Goal: Task Accomplishment & Management: Complete application form

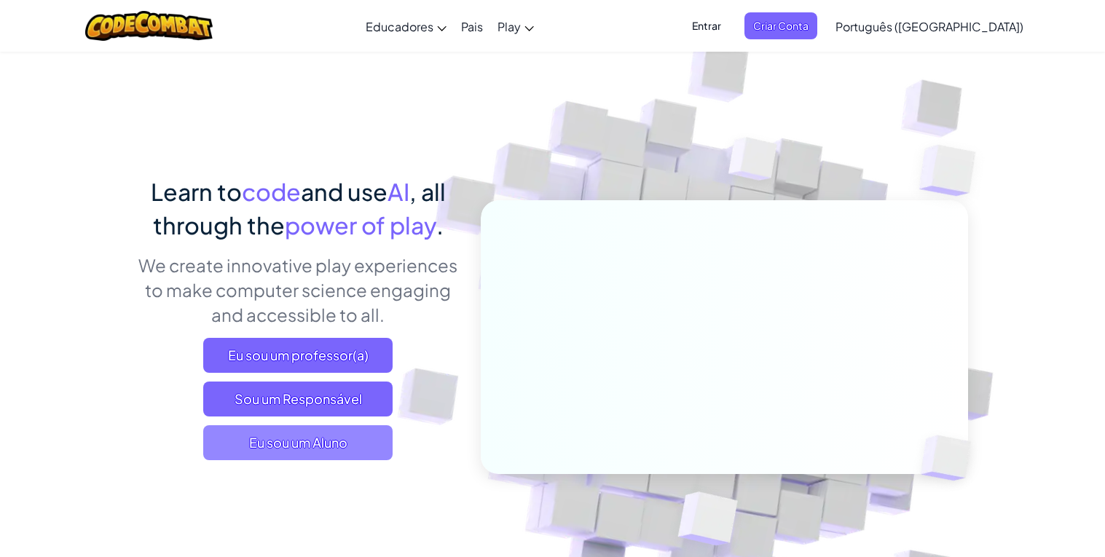
click at [307, 455] on span "Eu sou um Aluno" at bounding box center [297, 442] width 189 height 35
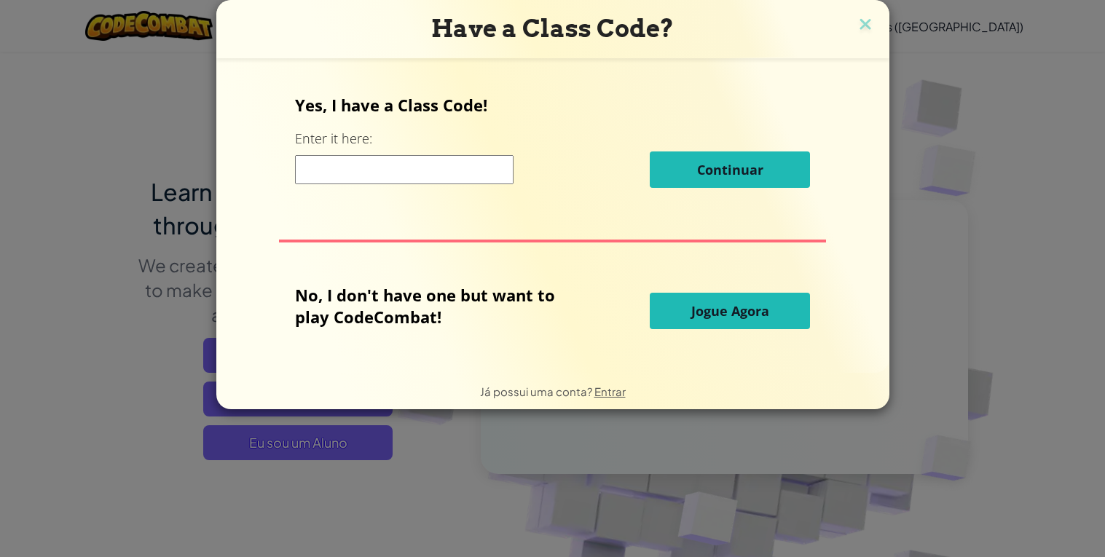
click at [417, 181] on input at bounding box center [404, 169] width 219 height 29
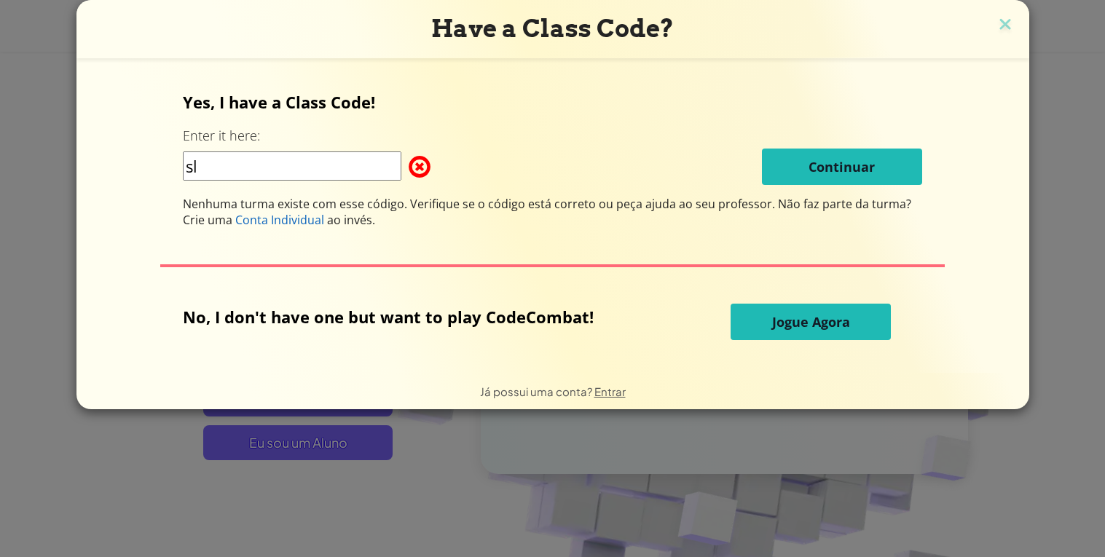
type input "s"
click at [254, 165] on input "Sleeplrunf" at bounding box center [292, 166] width 219 height 29
click at [273, 171] on input "Sleeplronf" at bounding box center [292, 166] width 219 height 29
type input "SleeplronFox"
click at [790, 312] on button "Jogue Agora" at bounding box center [811, 322] width 160 height 36
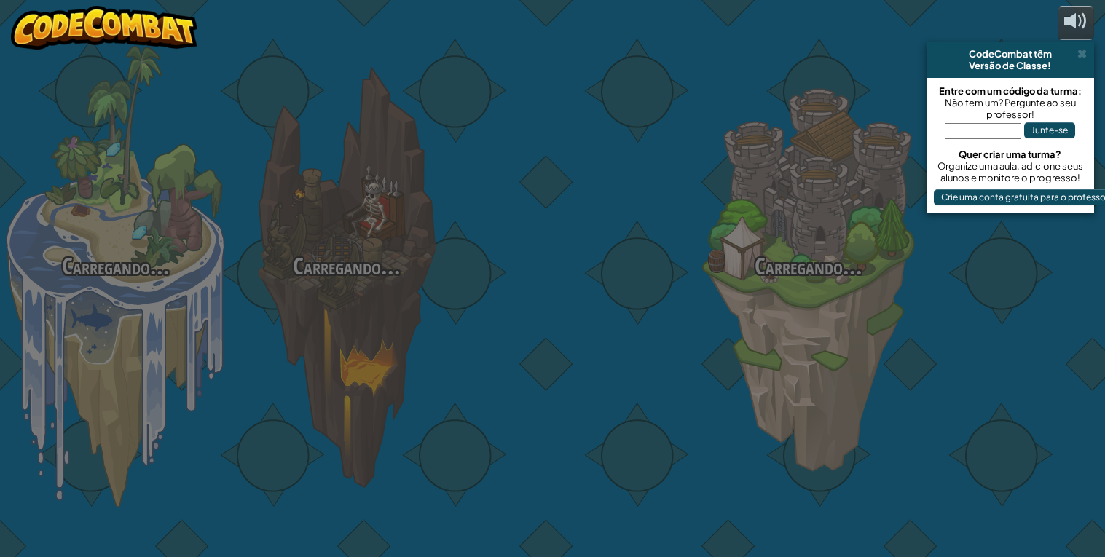
select select "pt-BR"
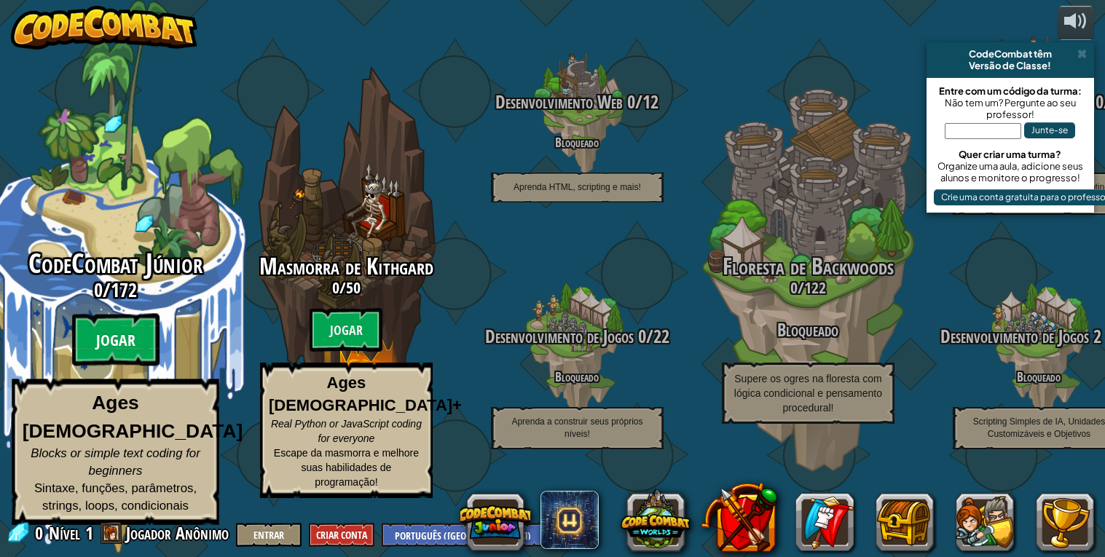
click at [141, 360] on btn "Jogar" at bounding box center [114, 340] width 87 height 52
select select "pt-BR"
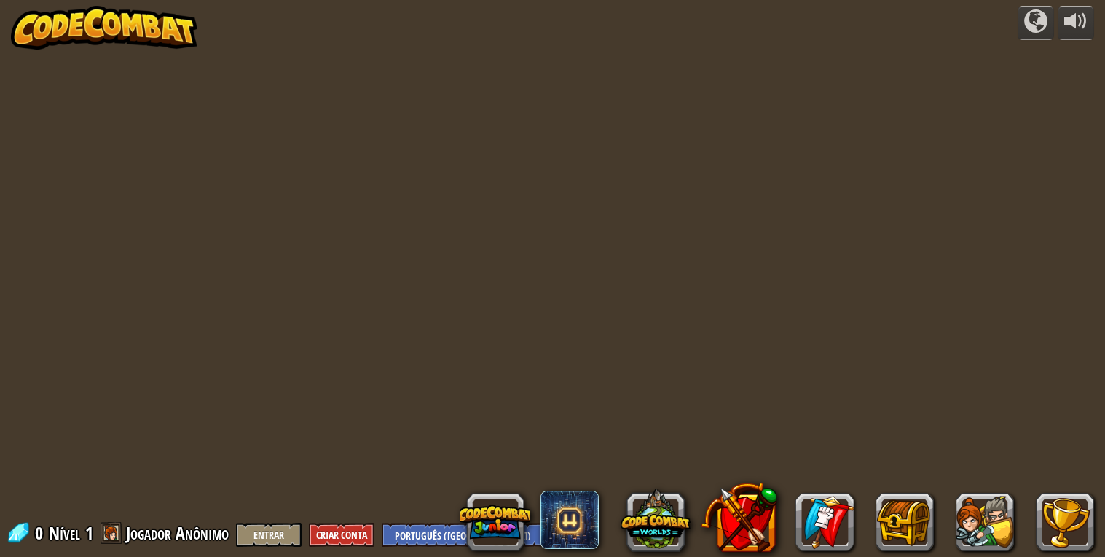
select select "pt-BR"
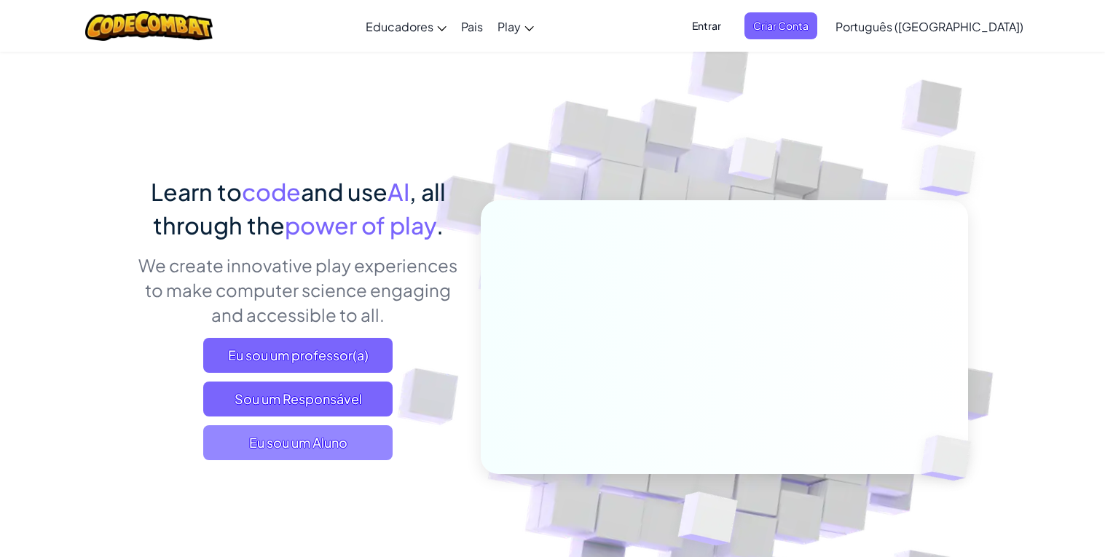
click at [299, 439] on span "Eu sou um Aluno" at bounding box center [297, 442] width 189 height 35
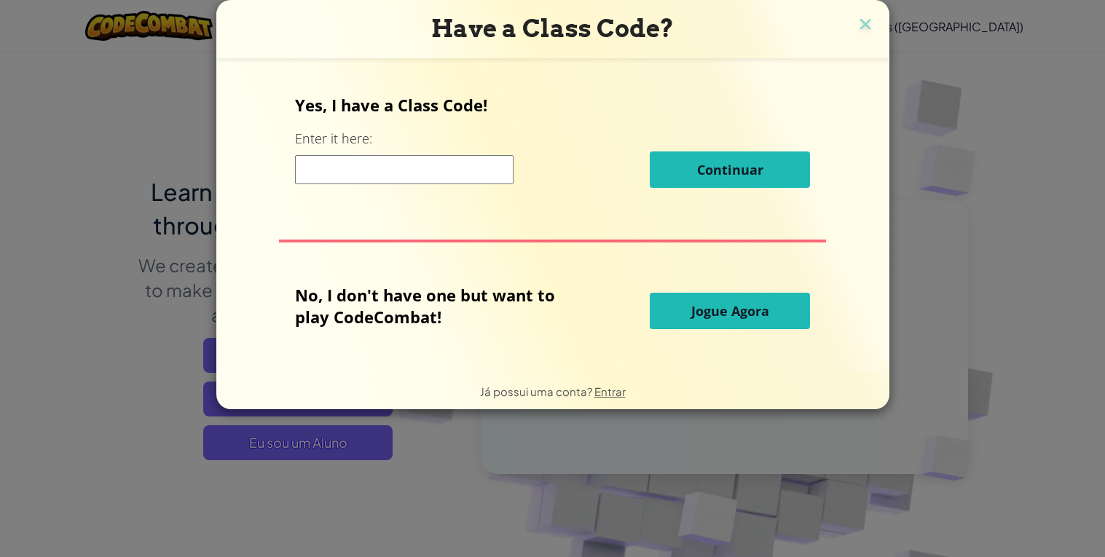
click at [380, 176] on input at bounding box center [404, 169] width 219 height 29
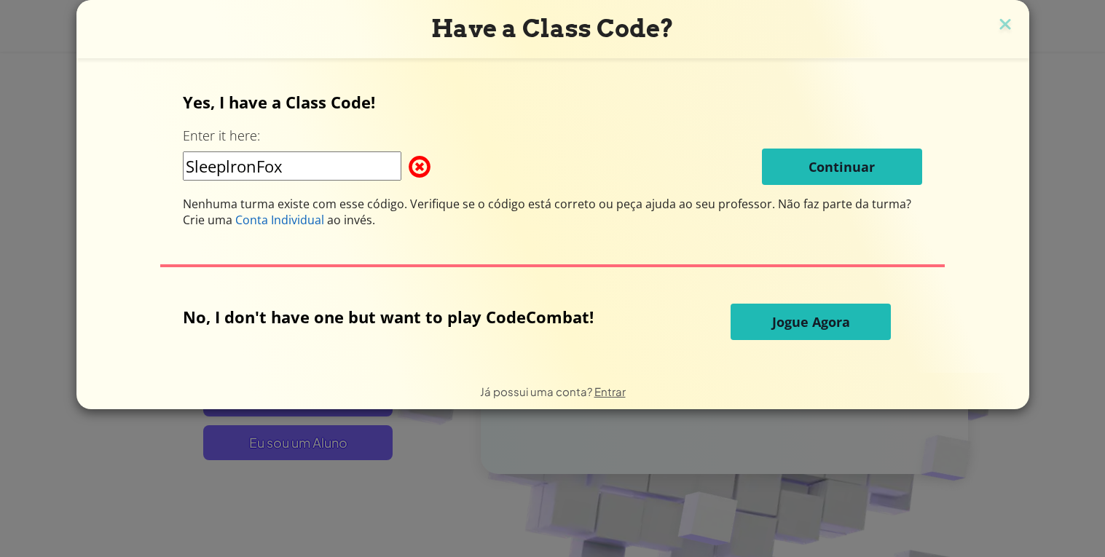
type input "SleeplronFox"
click at [761, 329] on button "Jogue Agora" at bounding box center [811, 322] width 160 height 36
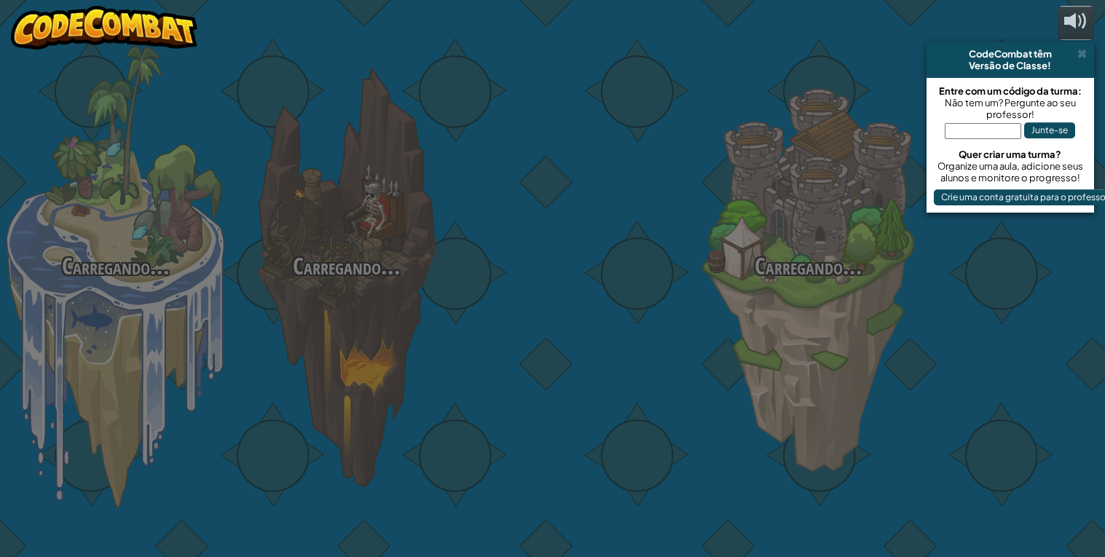
select select "pt-BR"
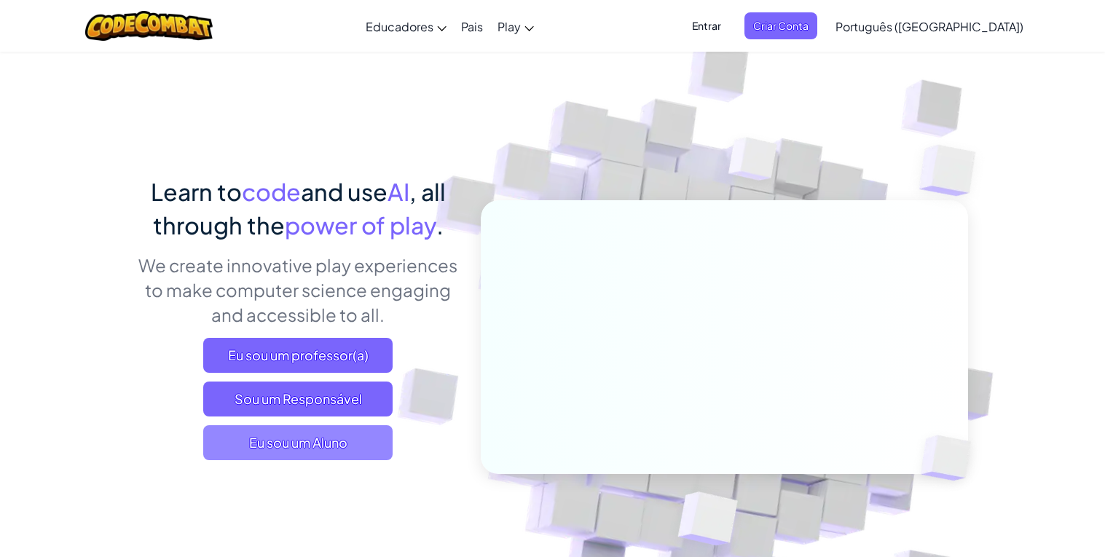
click at [313, 458] on span "Eu sou um Aluno" at bounding box center [297, 442] width 189 height 35
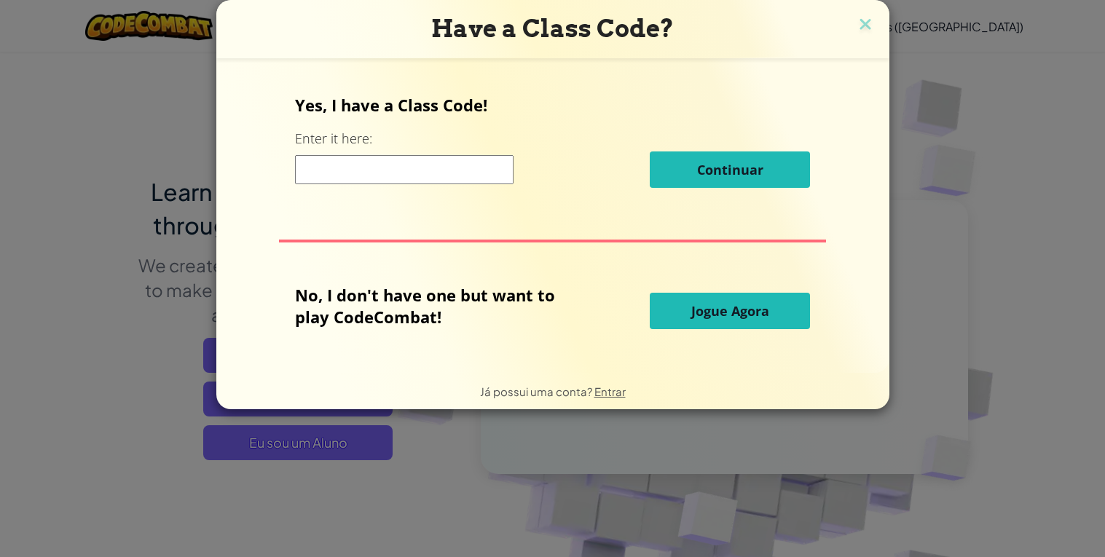
click at [382, 177] on input at bounding box center [404, 169] width 219 height 29
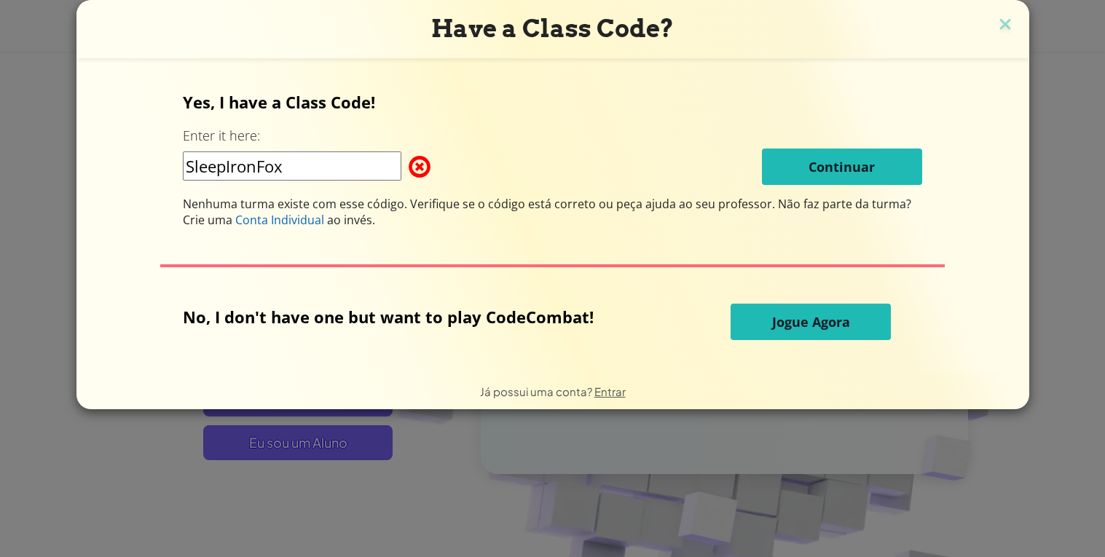
type input "SleepIronFox"
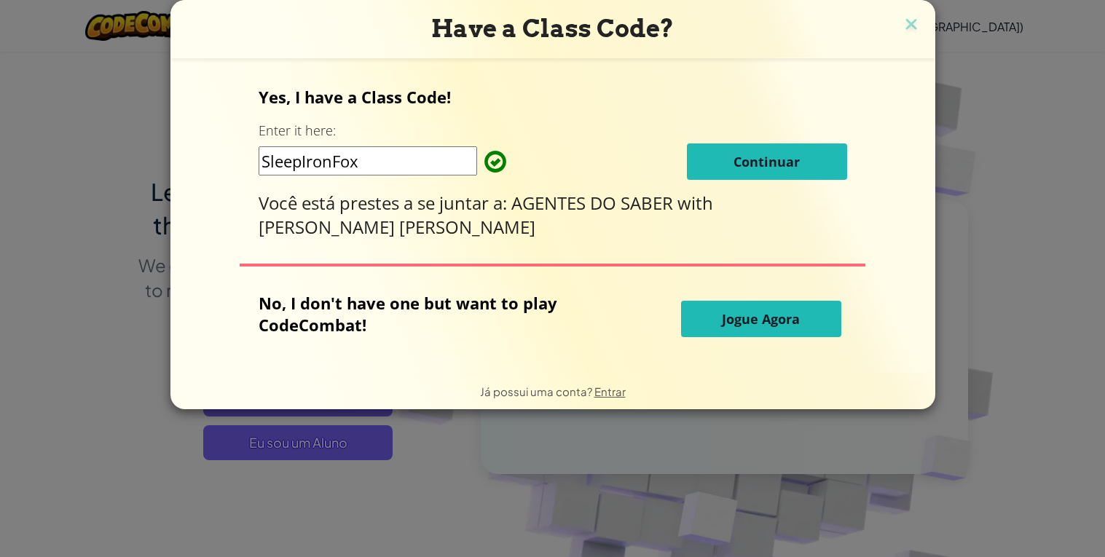
click button "Continuar" at bounding box center [767, 162] width 160 height 36
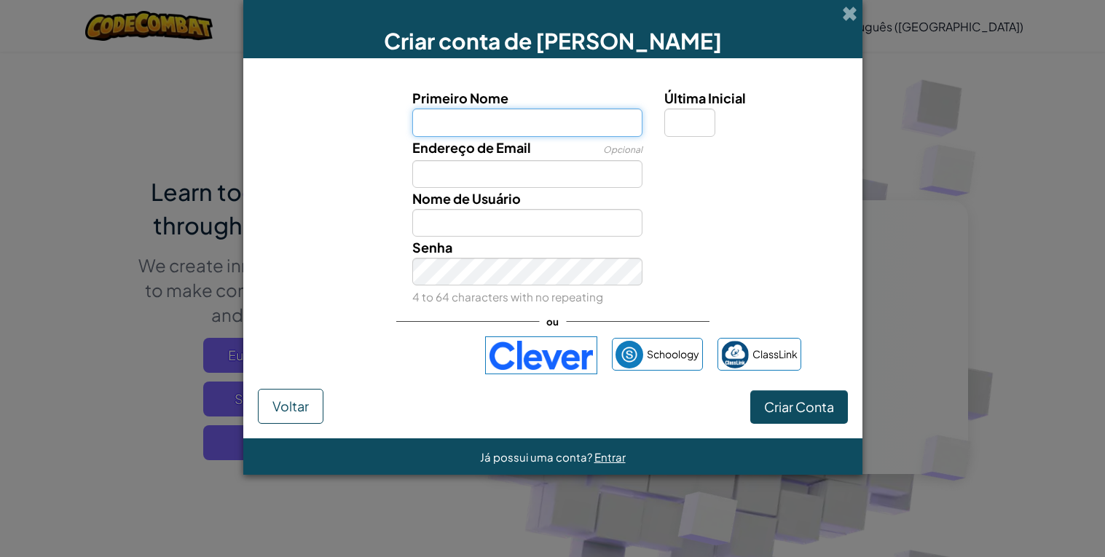
click at [541, 119] on input "Primeiro Nome" at bounding box center [527, 123] width 230 height 28
type input "Matheus"
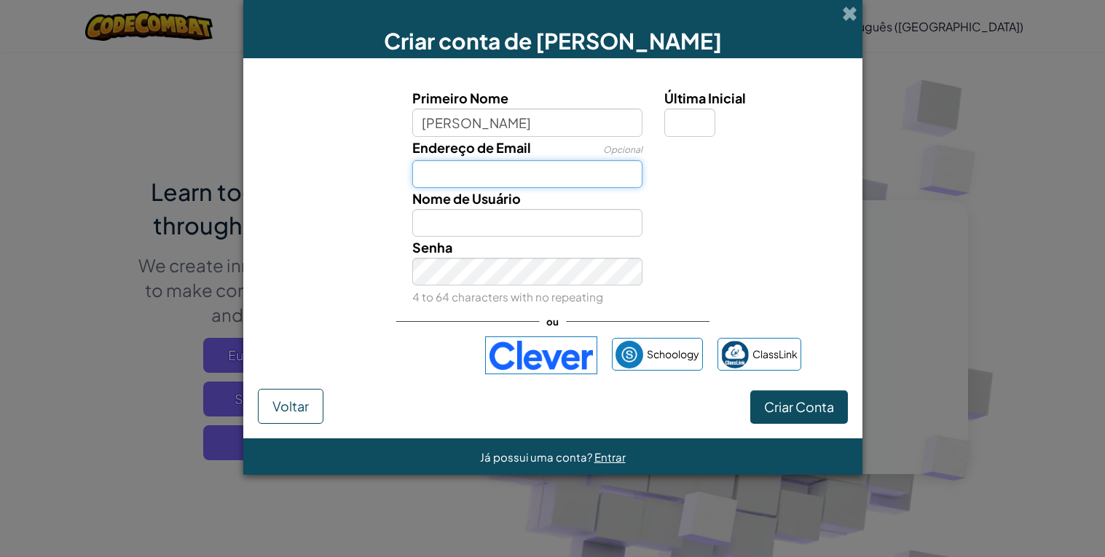
type input "Matheus"
click at [471, 162] on input "Endereço de Email" at bounding box center [527, 174] width 230 height 28
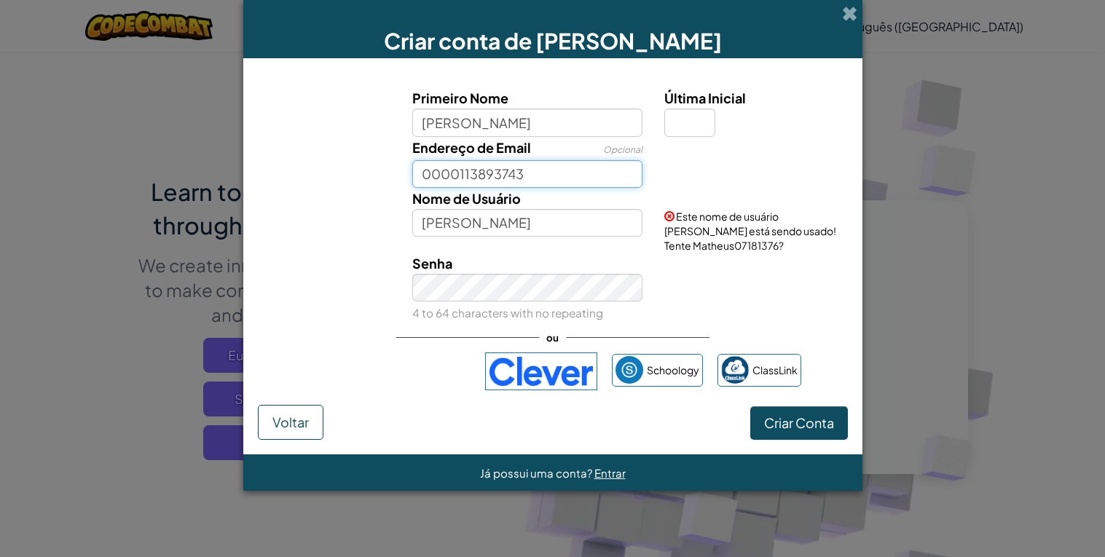
type input "0000113893743"
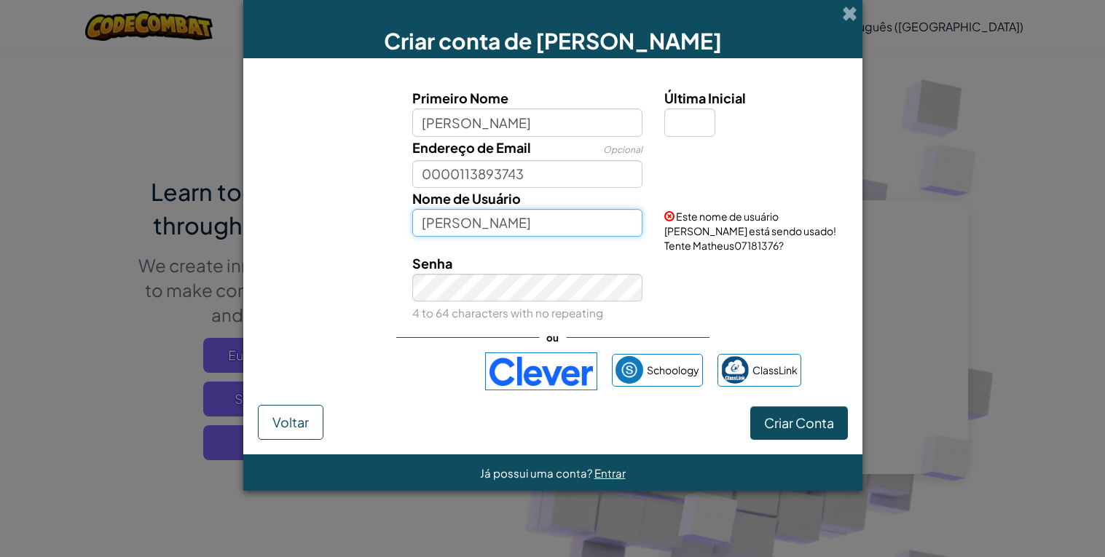
click at [514, 224] on input "Matheus" at bounding box center [527, 223] width 230 height 28
type input "M"
type input "`"
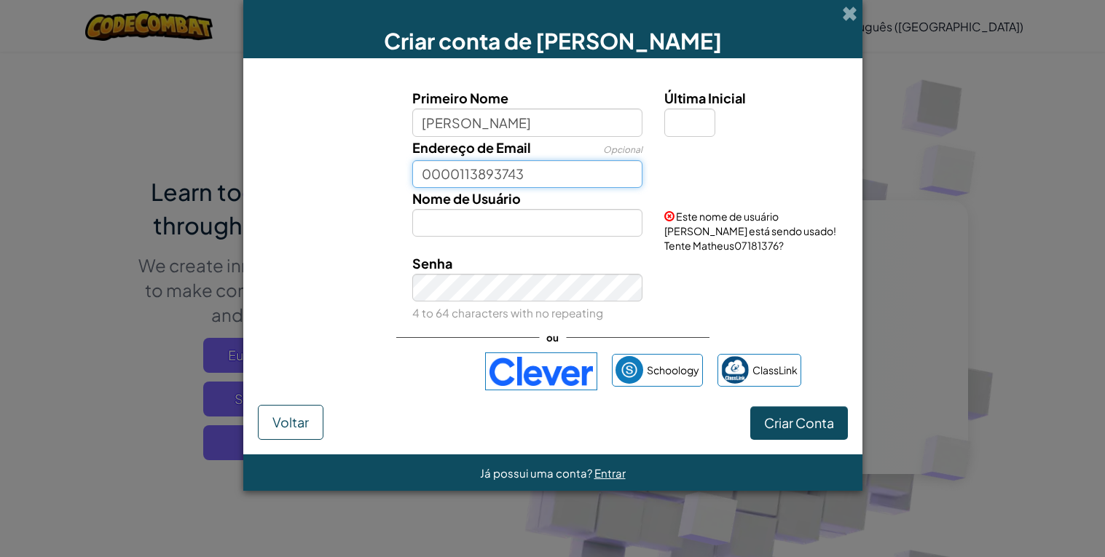
click at [582, 179] on input "0000113893743" at bounding box center [527, 174] width 230 height 28
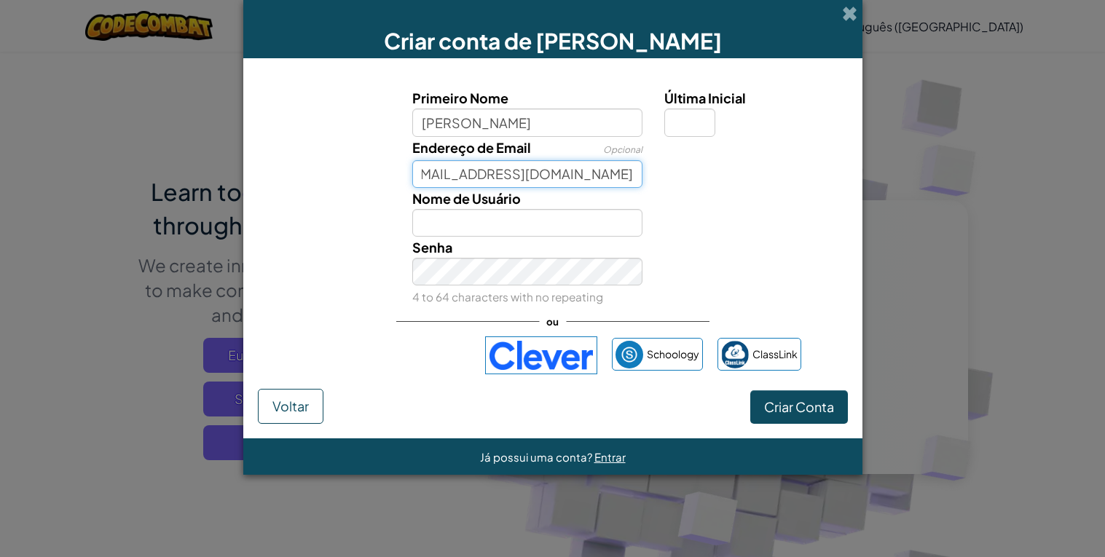
scroll to position [0, 68]
type input "00001138937435Sp@al.educacao.sp.gov.br"
click at [461, 206] on label "Nome de Usuário" at bounding box center [466, 198] width 109 height 21
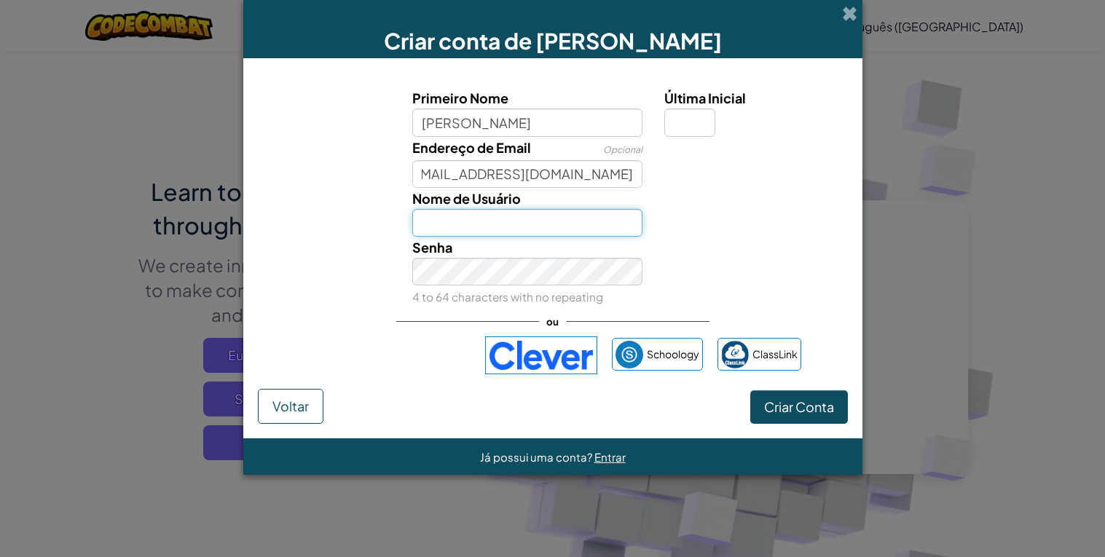
click at [461, 209] on input "Nome de Usuário" at bounding box center [527, 223] width 230 height 28
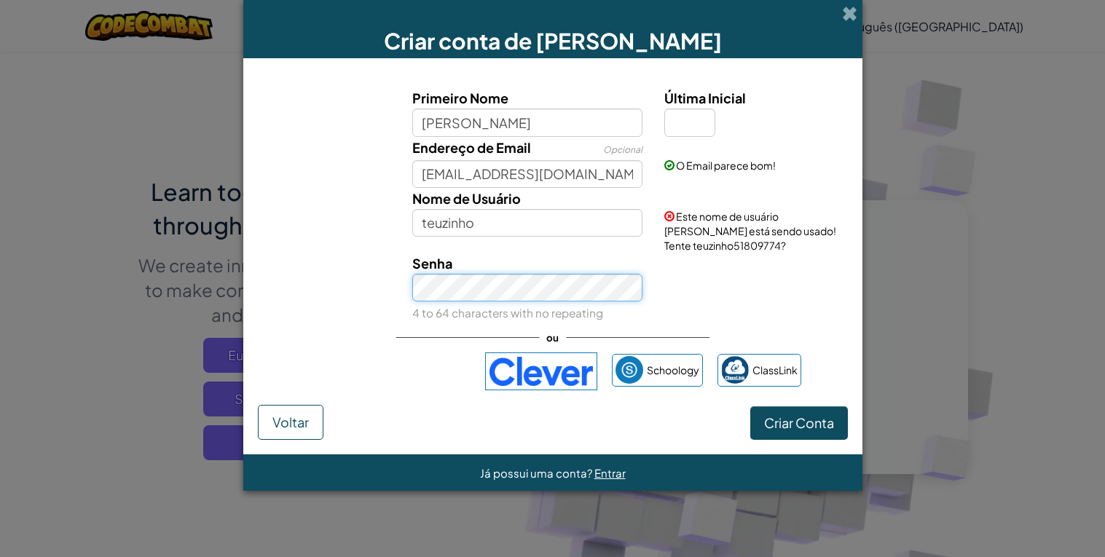
click at [750, 407] on button "Criar Conta" at bounding box center [799, 424] width 98 height 34
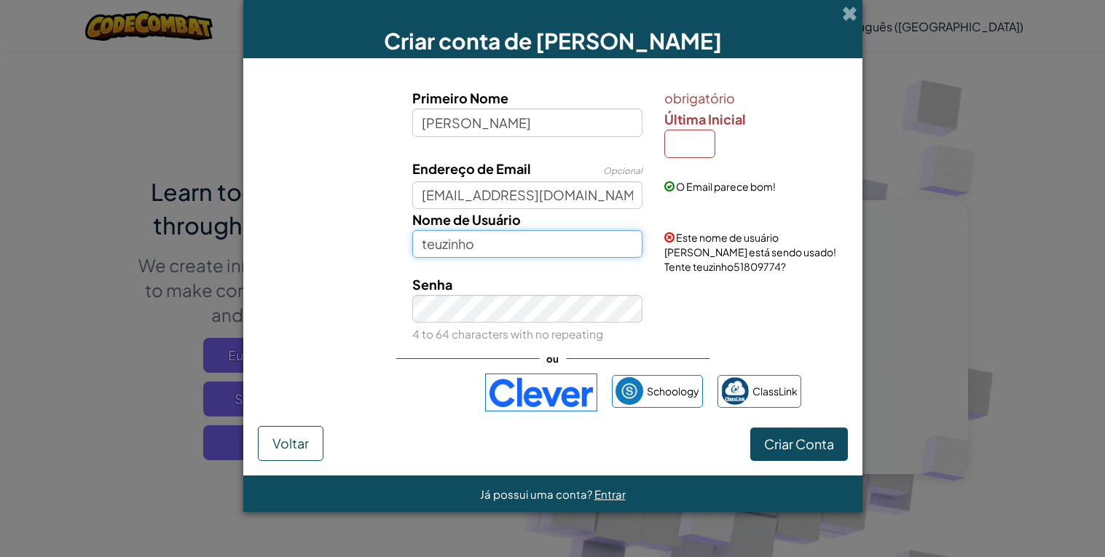
click at [594, 235] on input "teuzinho" at bounding box center [527, 244] width 230 height 28
type input "t"
type input "matheus"
click at [750, 428] on button "Criar Conta" at bounding box center [799, 445] width 98 height 34
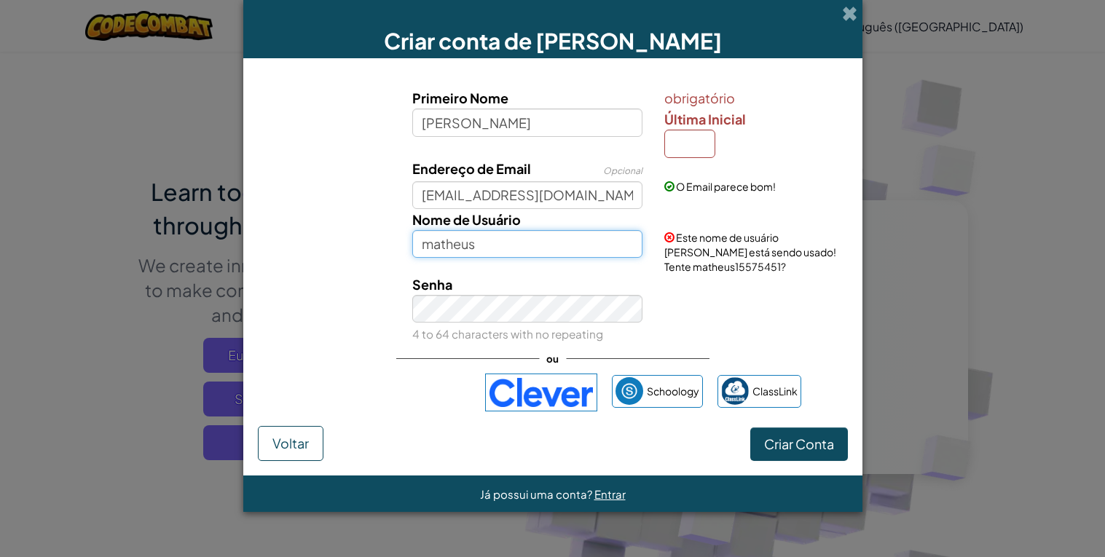
click at [750, 428] on button "Criar Conta" at bounding box center [799, 445] width 98 height 34
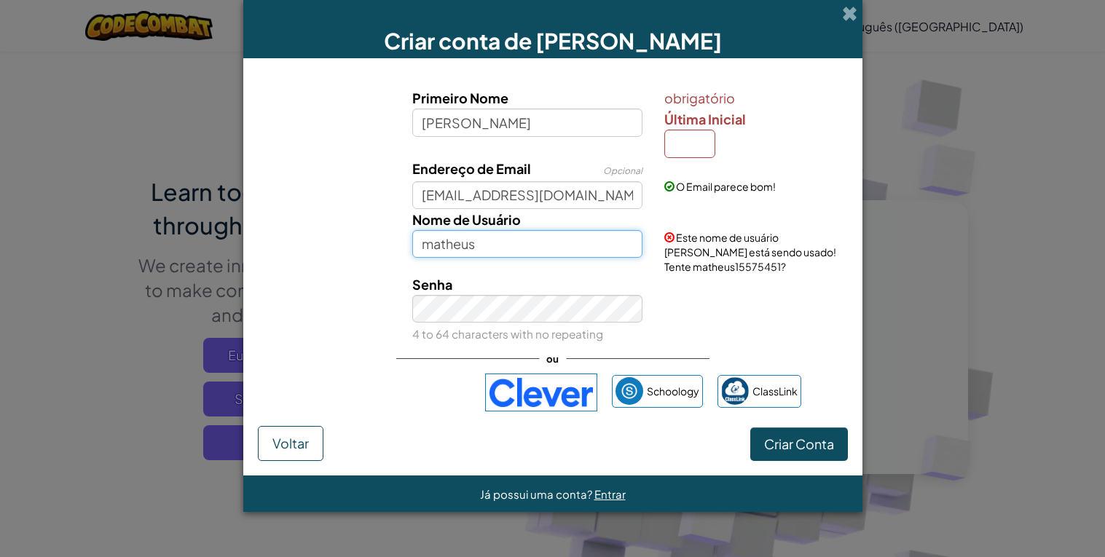
click at [750, 428] on button "Criar Conta" at bounding box center [799, 445] width 98 height 34
click at [694, 148] on input "Última Inicial" at bounding box center [689, 144] width 51 height 28
type input "e"
click at [750, 428] on button "Criar Conta" at bounding box center [799, 445] width 98 height 34
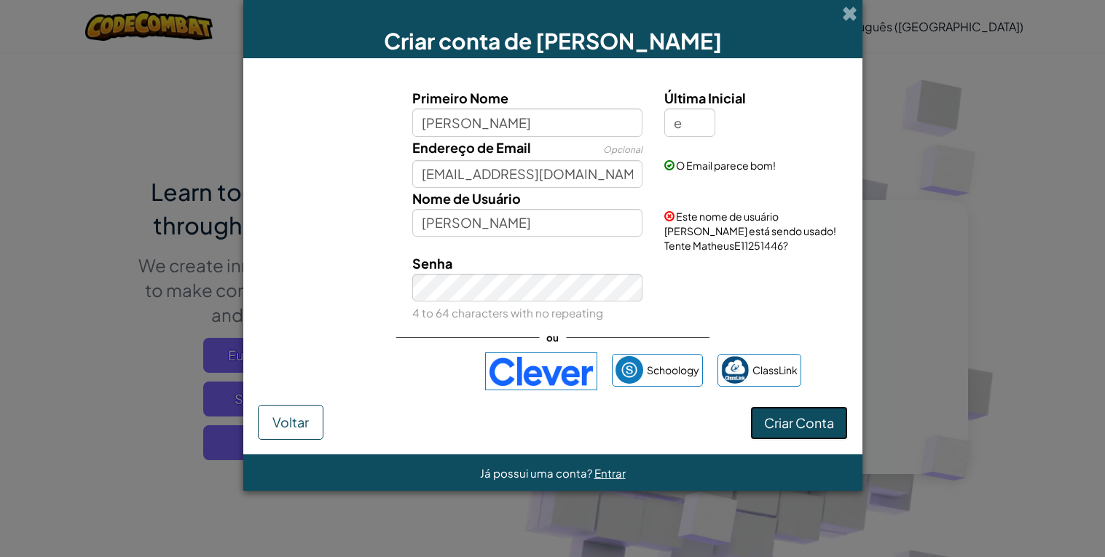
click at [801, 411] on button "Criar Conta" at bounding box center [799, 424] width 98 height 34
click at [804, 416] on button "Criar Conta" at bounding box center [799, 424] width 98 height 34
click at [611, 216] on input "MatheusE" at bounding box center [527, 223] width 230 height 28
type input "M"
click at [750, 407] on button "Criar Conta" at bounding box center [799, 424] width 98 height 34
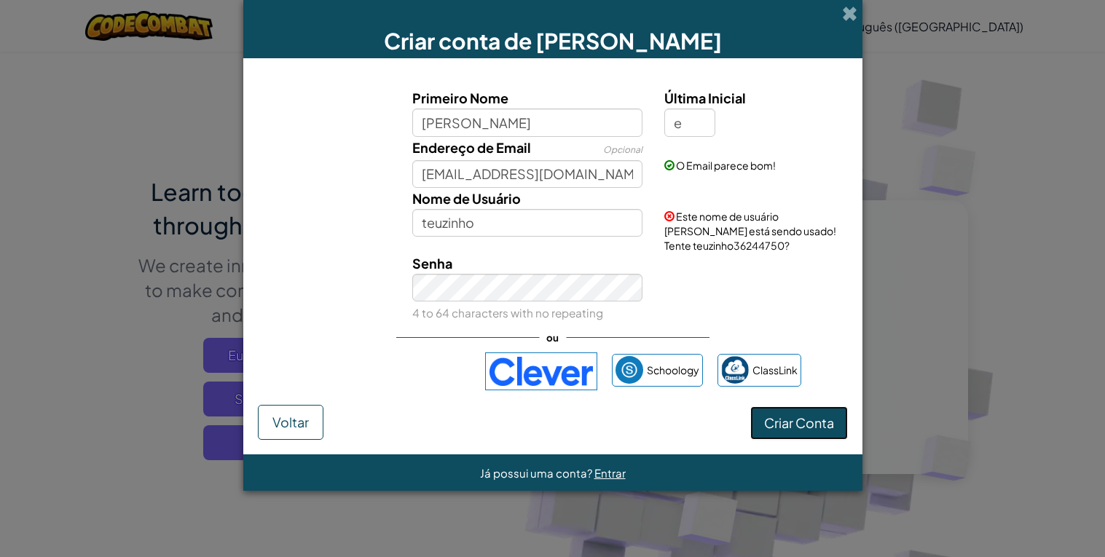
click at [763, 419] on button "Criar Conta" at bounding box center [799, 424] width 98 height 34
click at [540, 215] on input "teuzinho" at bounding box center [527, 223] width 230 height 28
type input "t"
type input "apela pato"
click at [750, 407] on button "Criar Conta" at bounding box center [799, 424] width 98 height 34
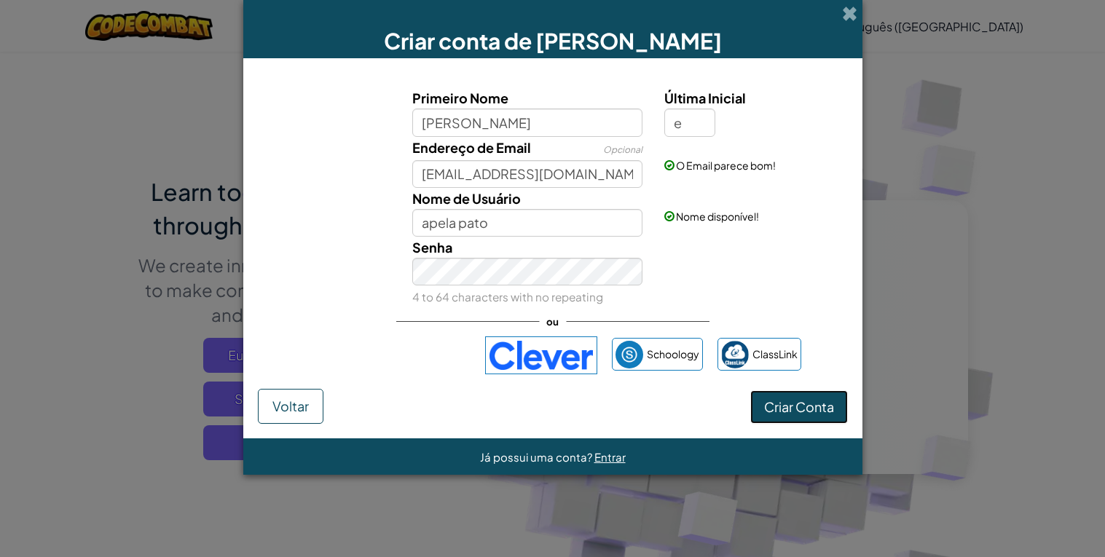
click at [810, 423] on button "Criar Conta" at bounding box center [799, 407] width 98 height 34
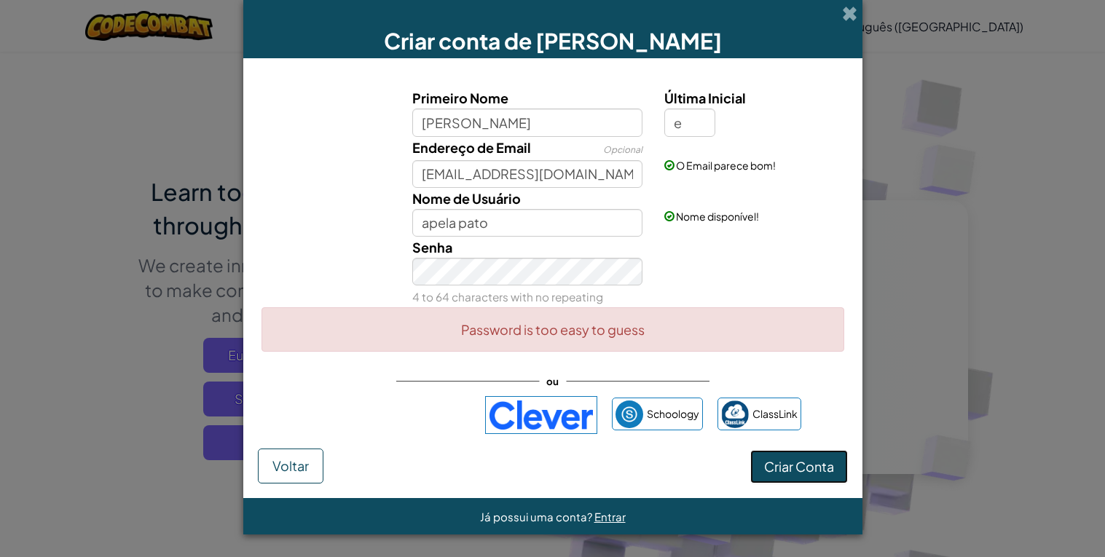
click at [792, 481] on button "Criar Conta" at bounding box center [799, 467] width 98 height 34
click at [642, 319] on div "Password is too easy to guess" at bounding box center [553, 329] width 583 height 44
